Goal: Transaction & Acquisition: Purchase product/service

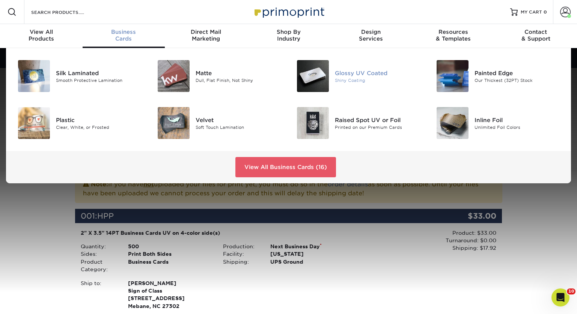
click at [346, 73] on div "Glossy UV Coated" at bounding box center [379, 73] width 88 height 8
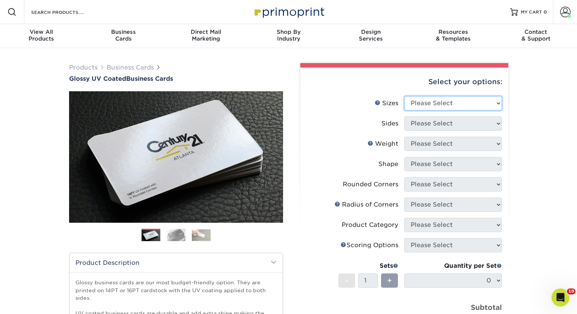
click at [498, 103] on select "Please Select 1.5" x 3.5" - Mini 1.75" x 3.5" - Mini 2" x 2" - Square 2" x 3" -…" at bounding box center [453, 103] width 98 height 14
select select "2.00x3.50"
click at [404, 96] on select "Please Select 1.5" x 3.5" - Mini 1.75" x 3.5" - Mini 2" x 2" - Square 2" x 3" -…" at bounding box center [453, 103] width 98 height 14
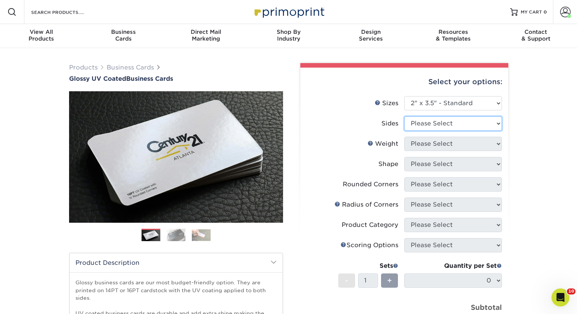
click at [489, 124] on select "Please Select Print Both Sides Print Front Only" at bounding box center [453, 123] width 98 height 14
select select "13abbda7-1d64-4f25-8bb2-c179b224825d"
click at [404, 116] on select "Please Select Print Both Sides Print Front Only" at bounding box center [453, 123] width 98 height 14
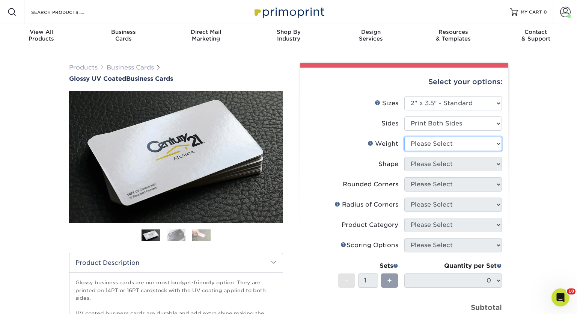
click at [475, 145] on select "Please Select 16PT 14PT" at bounding box center [453, 144] width 98 height 14
select select "14PT"
click at [404, 137] on select "Please Select 16PT 14PT" at bounding box center [453, 144] width 98 height 14
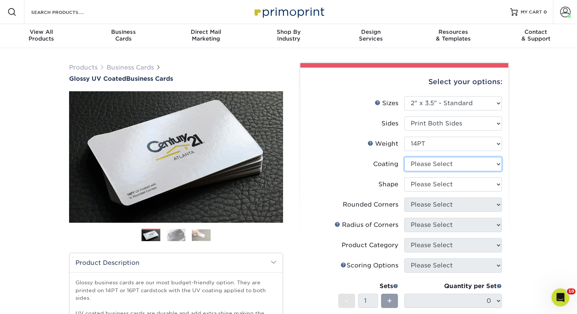
click at [469, 166] on select at bounding box center [453, 164] width 98 height 14
select select "ae367451-b2b8-45df-a344-0f05b6a12993"
click at [404, 157] on select at bounding box center [453, 164] width 98 height 14
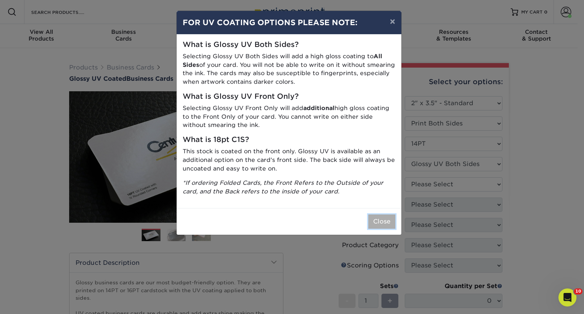
click at [382, 219] on button "Close" at bounding box center [381, 221] width 27 height 14
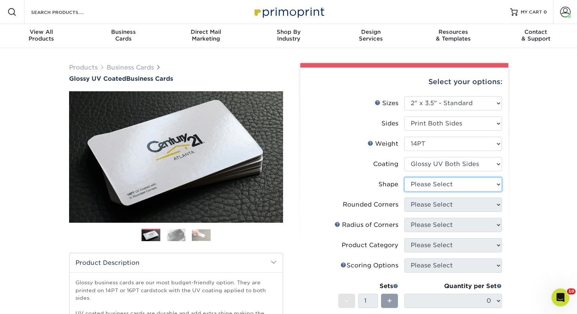
click at [499, 183] on select "Please Select Standard" at bounding box center [453, 184] width 98 height 14
select select "standard"
click at [404, 177] on select "Please Select Standard" at bounding box center [453, 184] width 98 height 14
click at [499, 204] on select "Please Select Yes - Round 2 Corners Yes - Round 4 Corners No" at bounding box center [453, 205] width 98 height 14
select select "0"
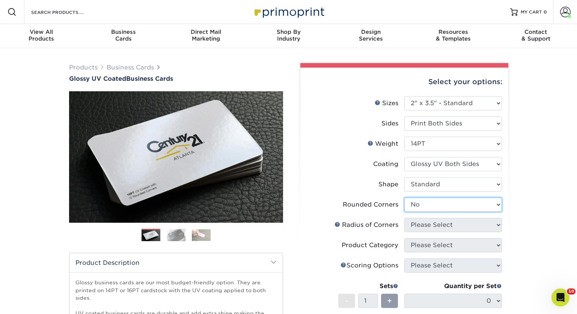
click at [404, 198] on select "Please Select Yes - Round 2 Corners Yes - Round 4 Corners No" at bounding box center [453, 205] width 98 height 14
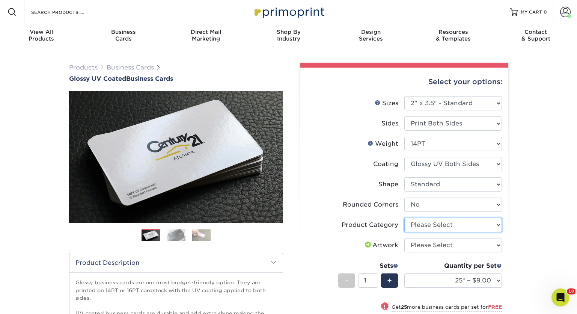
click at [500, 226] on select "Please Select Business Cards" at bounding box center [453, 225] width 98 height 14
select select "3b5148f1-0588-4f88-a218-97bcfdce65c1"
click at [404, 218] on select "Please Select Business Cards" at bounding box center [453, 225] width 98 height 14
click at [499, 246] on select "Please Select I will upload files I need a design - $100" at bounding box center [453, 245] width 98 height 14
select select "upload"
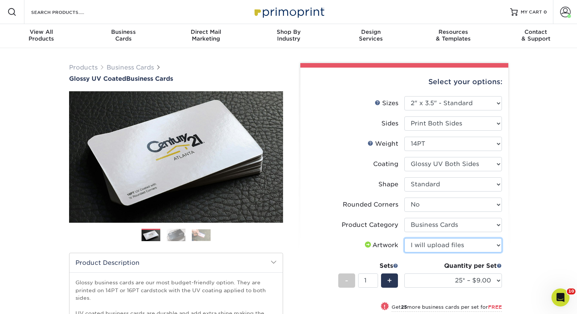
click at [404, 238] on select "Please Select I will upload files I need a design - $100" at bounding box center [453, 245] width 98 height 14
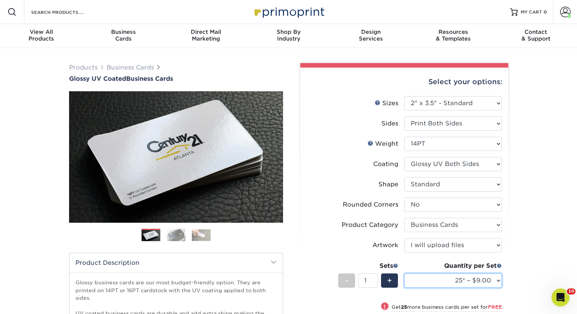
click at [500, 279] on select "25* – $9.00 50* – $9.00 100* – $9.00 250* – $17.00 500 – $33.00 1000 – $42.00 2…" at bounding box center [453, 280] width 98 height 14
select select "1000 – $42.00"
click at [404, 273] on select "25* – $9.00 50* – $9.00 100* – $9.00 250* – $17.00 500 – $33.00 1000 – $42.00 2…" at bounding box center [453, 280] width 98 height 14
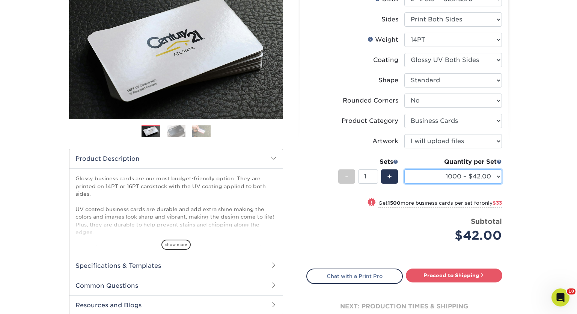
scroll to position [113, 0]
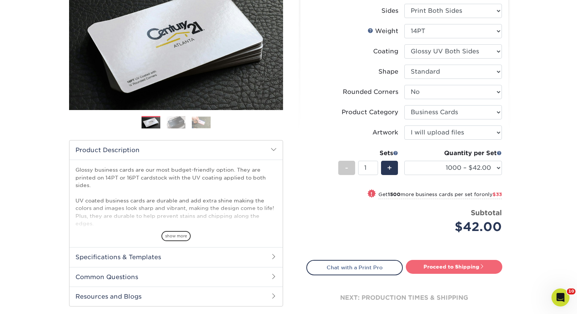
click at [451, 267] on link "Proceed to Shipping" at bounding box center [454, 267] width 97 height 14
type input "Set 1"
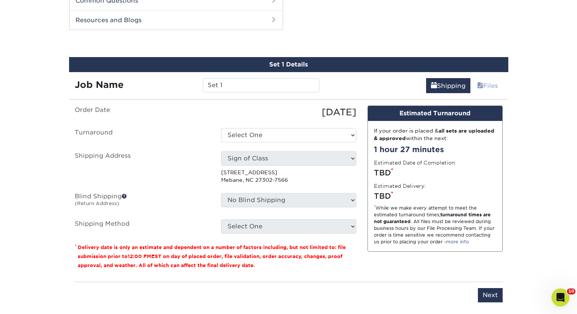
scroll to position [393, 0]
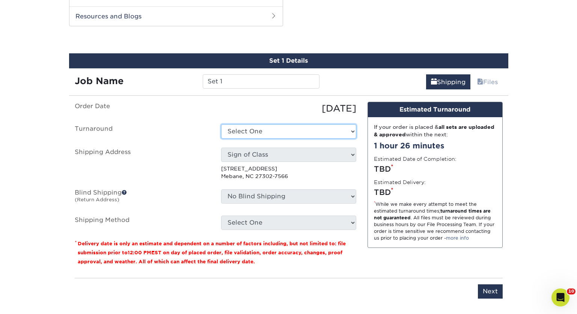
click at [355, 131] on select "Select One 2-4 Business Days 2 Day Next Business Day" at bounding box center [288, 131] width 135 height 14
select select "44cb48fd-644e-4b5e-b8d4-b78b519ed882"
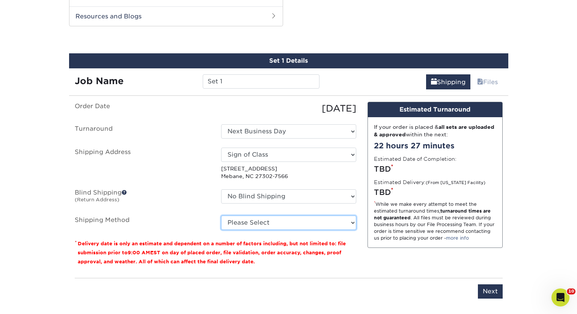
drag, startPoint x: 344, startPoint y: 223, endPoint x: 353, endPoint y: 222, distance: 8.4
click at [353, 222] on select "Please Select Ground Shipping (+$8.96) 3 Day Shipping Service (+$20.27) 2 Day A…" at bounding box center [288, 223] width 135 height 14
select select "03"
click at [221, 216] on select "Please Select Ground Shipping (+$8.96) 3 Day Shipping Service (+$20.27) 2 Day A…" at bounding box center [288, 223] width 135 height 14
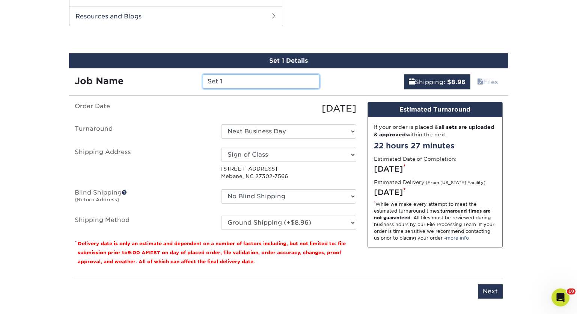
drag, startPoint x: 243, startPoint y: 81, endPoint x: 202, endPoint y: 82, distance: 41.0
click at [203, 82] on input "Set 1" at bounding box center [261, 81] width 117 height 14
type input "Living Better"
click at [488, 290] on input "Next" at bounding box center [490, 291] width 25 height 14
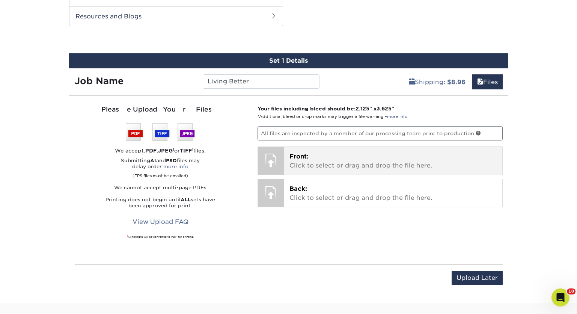
click at [359, 163] on p "Front: Click to select or drag and drop the file here." at bounding box center [394, 161] width 208 height 18
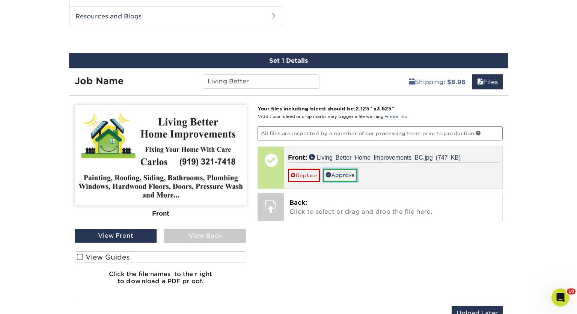
click at [350, 174] on link "Approve" at bounding box center [340, 175] width 34 height 13
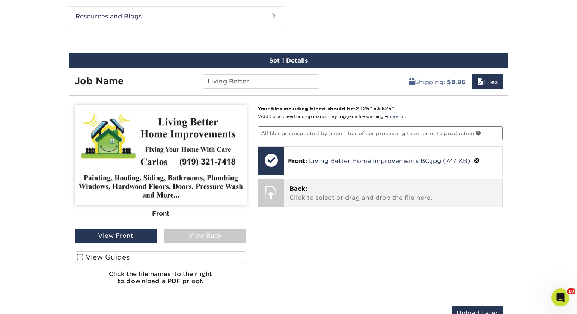
click at [331, 198] on p "Back: Click to select or drag and drop the file here." at bounding box center [394, 193] width 208 height 18
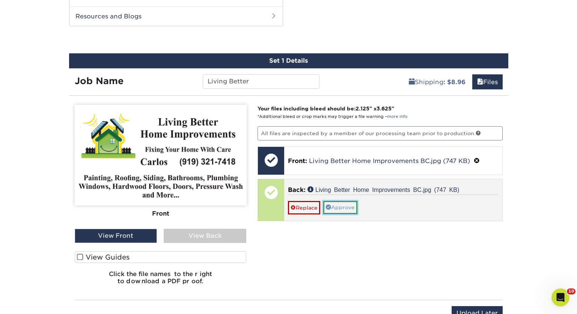
click at [344, 205] on link "Approve" at bounding box center [340, 207] width 34 height 13
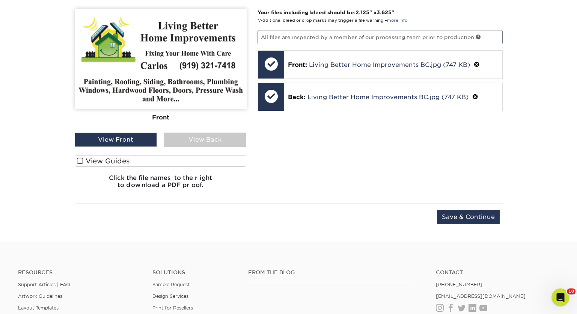
scroll to position [490, 0]
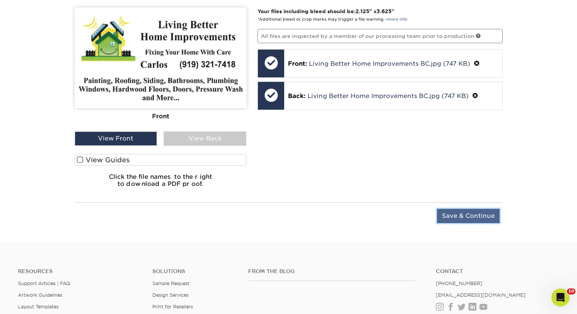
click at [463, 216] on input "Save & Continue" at bounding box center [468, 216] width 63 height 14
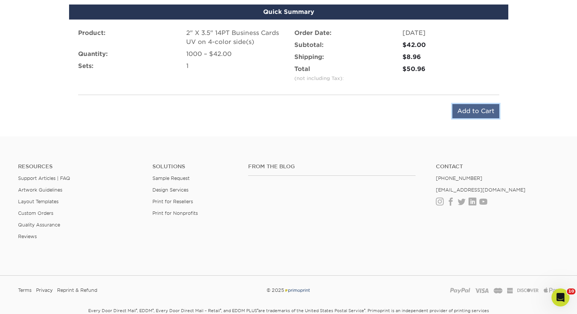
click at [474, 109] on input "Add to Cart" at bounding box center [476, 111] width 47 height 14
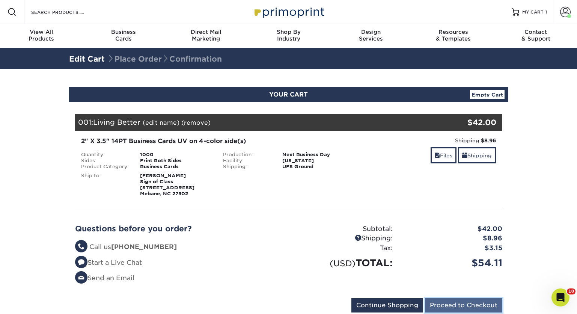
click at [462, 305] on input "Proceed to Checkout" at bounding box center [463, 305] width 77 height 14
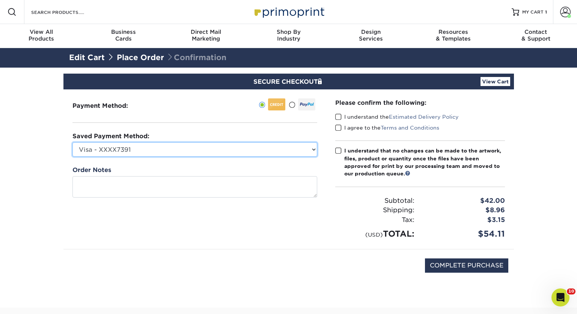
click at [313, 149] on select "Visa - XXXX7391 Visa - XXXX4679 Visa - XXXX3331 Visa - XXXX6087 New Credit Card" at bounding box center [194, 149] width 245 height 14
select select "71823"
click at [72, 142] on select "Visa - XXXX7391 Visa - XXXX4679 Visa - XXXX3331 Visa - XXXX6087 New Credit Card" at bounding box center [194, 149] width 245 height 14
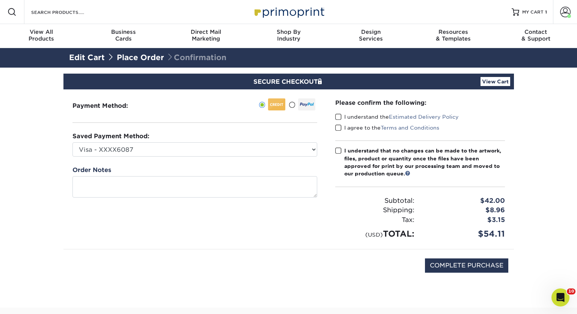
click at [338, 116] on span at bounding box center [338, 116] width 6 height 7
click at [0, 0] on input "I understand the Estimated Delivery Policy" at bounding box center [0, 0] width 0 height 0
click at [338, 129] on span at bounding box center [338, 127] width 6 height 7
click at [0, 0] on input "I agree to the Terms and Conditions" at bounding box center [0, 0] width 0 height 0
click at [339, 149] on span at bounding box center [338, 150] width 6 height 7
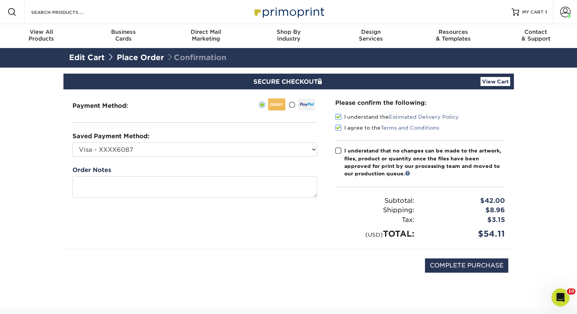
click at [0, 0] on input "I understand that no changes can be made to the artwork, files, product or quan…" at bounding box center [0, 0] width 0 height 0
click at [464, 265] on input "COMPLETE PURCHASE" at bounding box center [466, 265] width 83 height 14
type input "PROCESSING, PLEASE WAIT..."
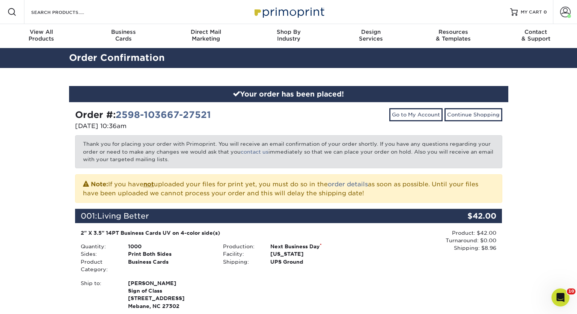
click at [281, 12] on img at bounding box center [288, 12] width 75 height 16
